Goal: Entertainment & Leisure: Consume media (video, audio)

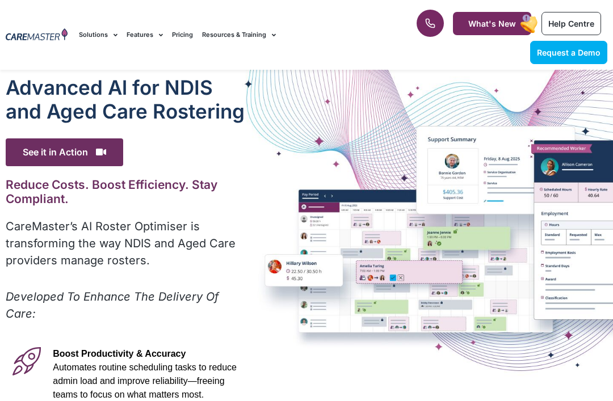
click at [565, 393] on div "Advanced Al for NDIS and Aged Care Rostering See it in Action Video Player [URL…" at bounding box center [306, 373] width 613 height 607
click at [580, 367] on div "Advanced Al for NDIS and Aged Care Rostering See it in Action Video Player [URL…" at bounding box center [306, 373] width 613 height 607
click at [579, 372] on div "Advanced Al for NDIS and Aged Care Rostering See it in Action Video Player [URL…" at bounding box center [306, 373] width 613 height 607
click at [586, 368] on div "Advanced Al for NDIS and Aged Care Rostering See it in Action Video Player [URL…" at bounding box center [306, 373] width 613 height 607
click at [611, 371] on div "Advanced Al for NDIS and Aged Care Rostering See it in Action Video Player [URL…" at bounding box center [306, 373] width 613 height 607
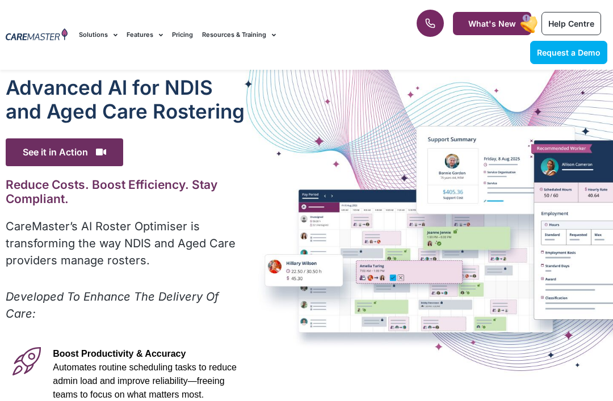
click at [582, 366] on div "Advanced Al for NDIS and Aged Care Rostering See it in Action Video Player [URL…" at bounding box center [306, 373] width 613 height 607
click at [3, 347] on div "Advanced Al for NDIS and Aged Care Rostering See it in Action Video Player [URL…" at bounding box center [125, 373] width 251 height 607
click at [32, 360] on icon at bounding box center [26, 361] width 28 height 28
click at [40, 89] on h1 "Advanced Al for NDIS and Aged Care Rostering" at bounding box center [126, 99] width 240 height 48
click at [109, 153] on span "See it in Action" at bounding box center [64, 152] width 117 height 28
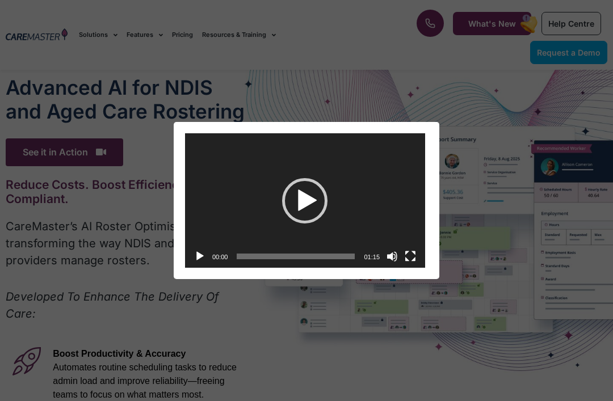
click at [303, 197] on div "Play" at bounding box center [304, 200] width 45 height 45
click at [412, 253] on button "Fullscreen" at bounding box center [410, 256] width 11 height 11
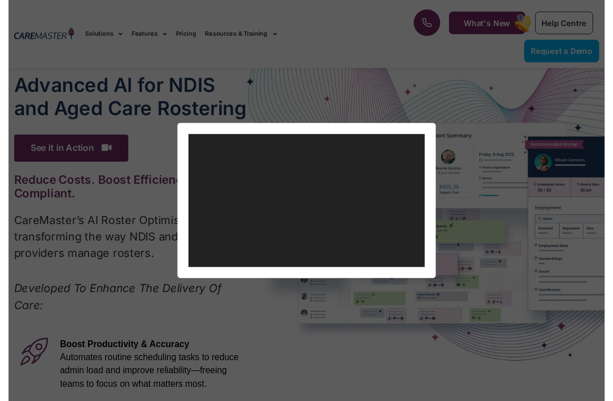
scroll to position [11, 0]
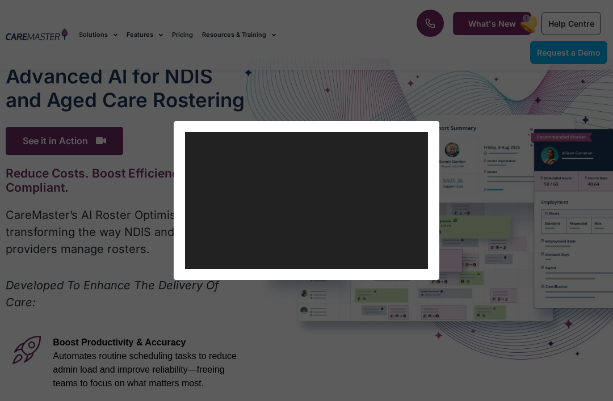
click at [315, 55] on div "Video Player [URL][DOMAIN_NAME] 00:02 00:00 01:15 Use Up/Down Arrow keys to inc…" at bounding box center [306, 200] width 613 height 401
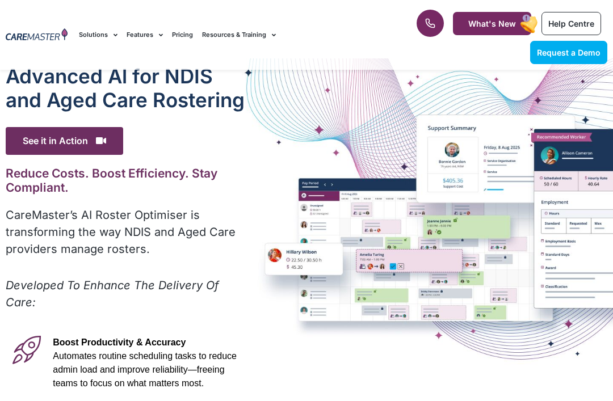
click at [431, 255] on div "Advanced Al for NDIS and Aged Care Rostering See it in Action Video Player [URL…" at bounding box center [306, 361] width 613 height 607
click at [404, 258] on div "Advanced Al for NDIS and Aged Care Rostering See it in Action Video Player [URL…" at bounding box center [306, 361] width 613 height 607
